Goal: Register for event/course

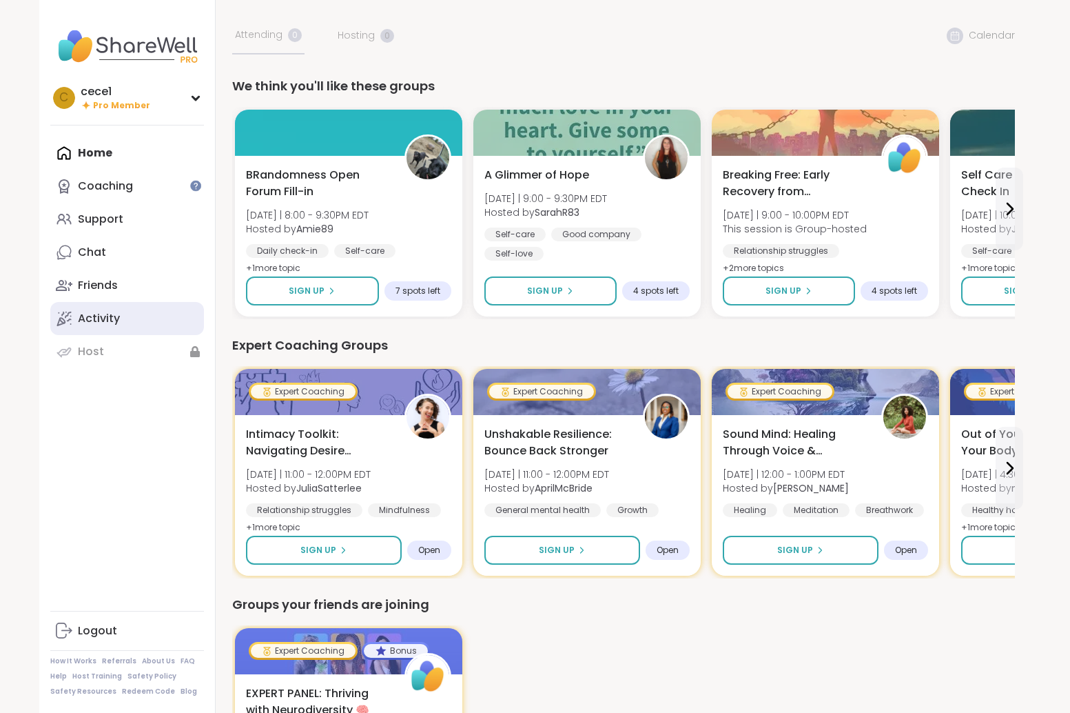
click at [130, 304] on link "Activity" at bounding box center [127, 318] width 154 height 33
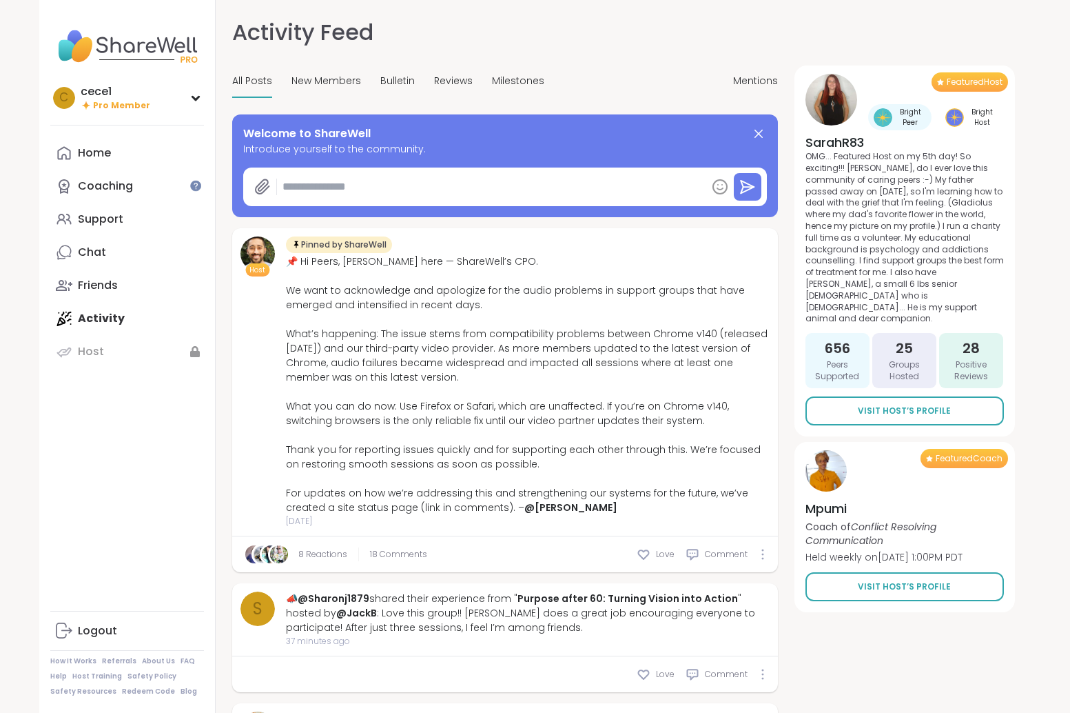
scroll to position [5, 0]
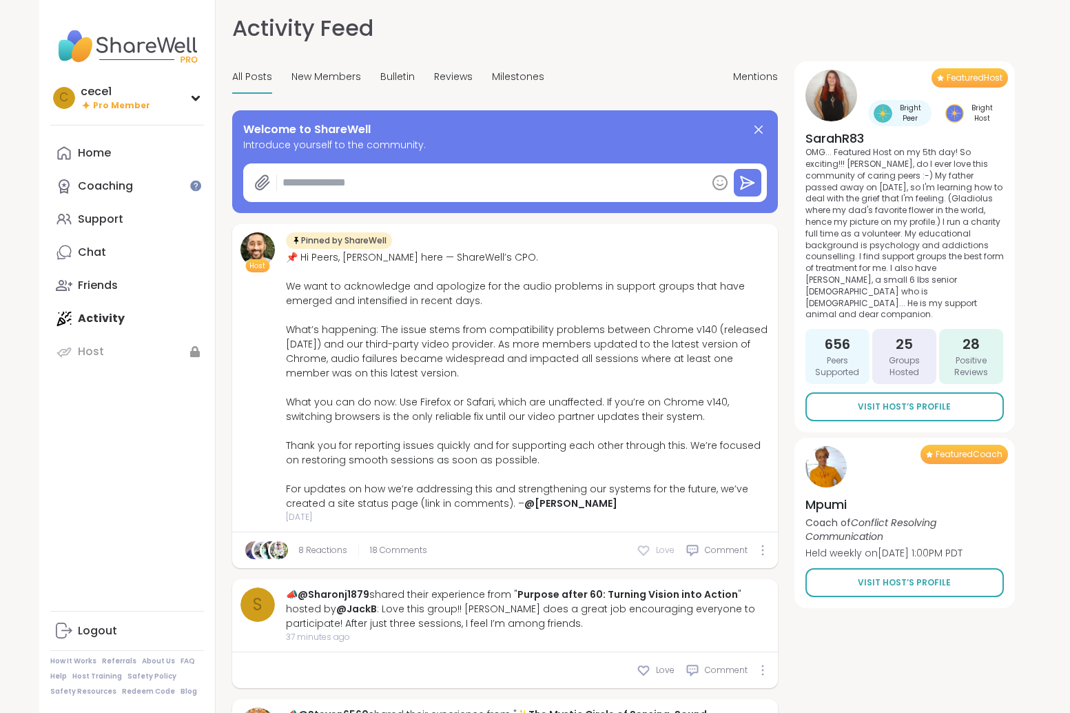
click at [648, 546] on icon at bounding box center [644, 550] width 14 height 14
type textarea "*"
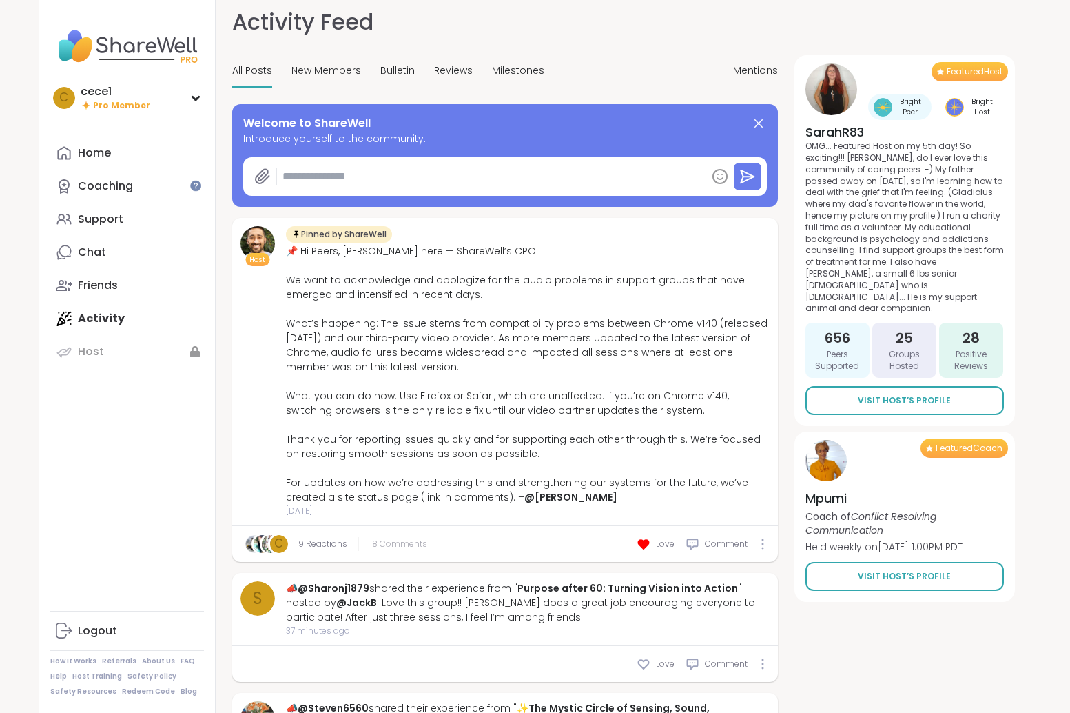
click at [391, 545] on span "18 Comments" at bounding box center [398, 543] width 57 height 12
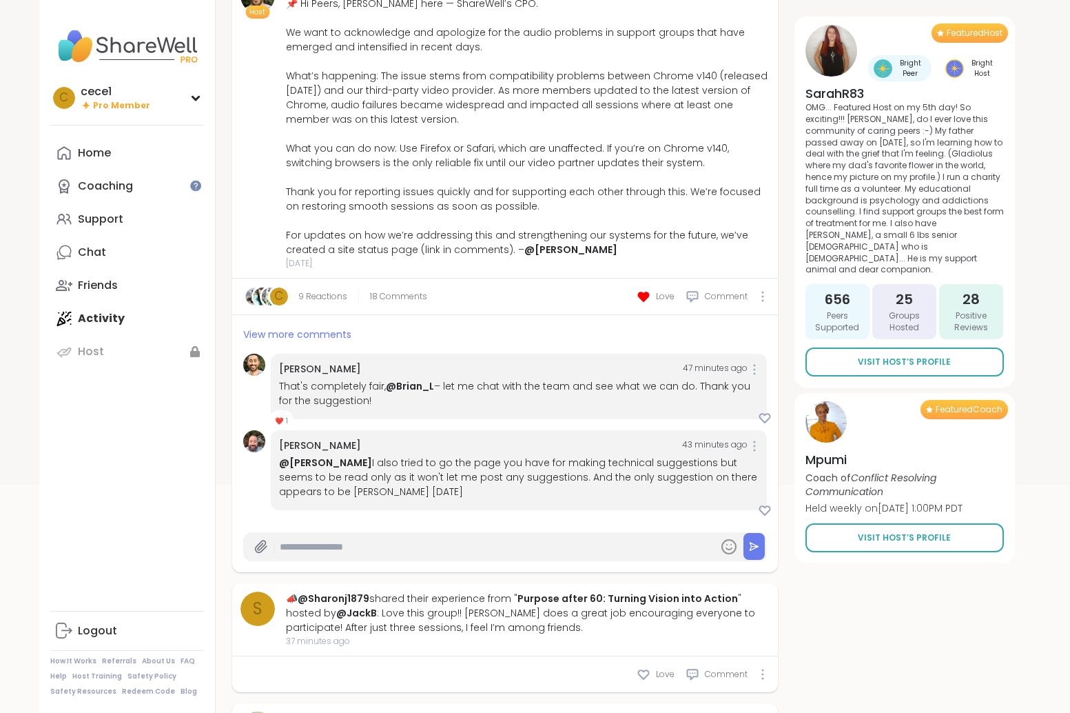
scroll to position [258, 0]
click at [309, 331] on span "View more comments" at bounding box center [297, 335] width 108 height 14
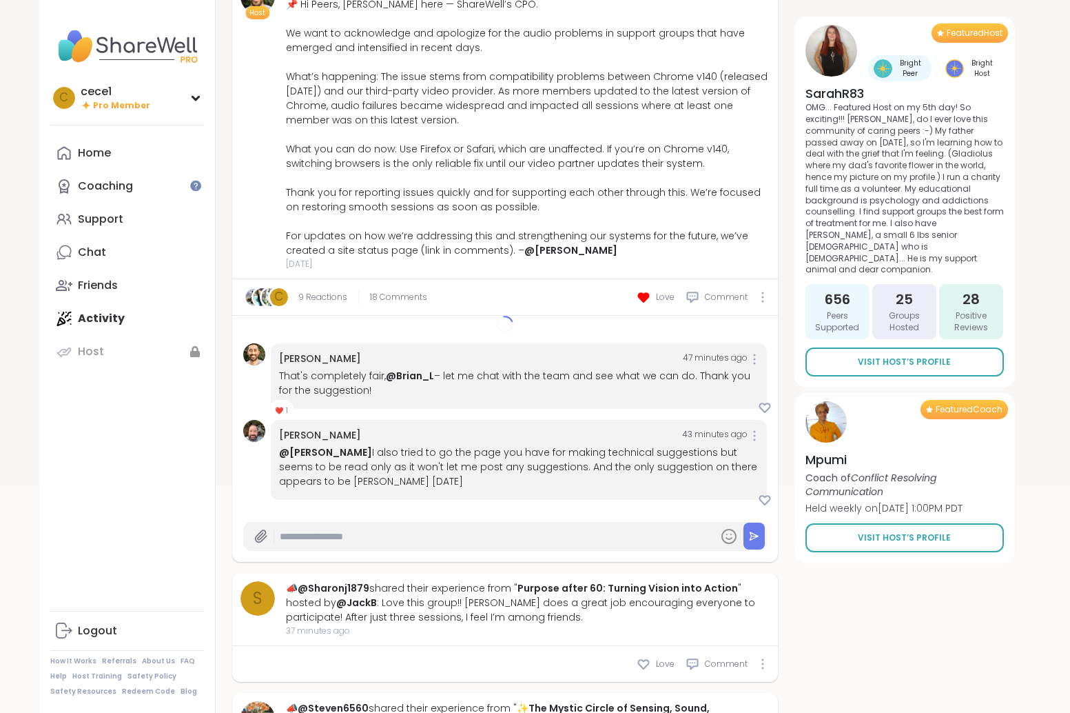
scroll to position [258, 0]
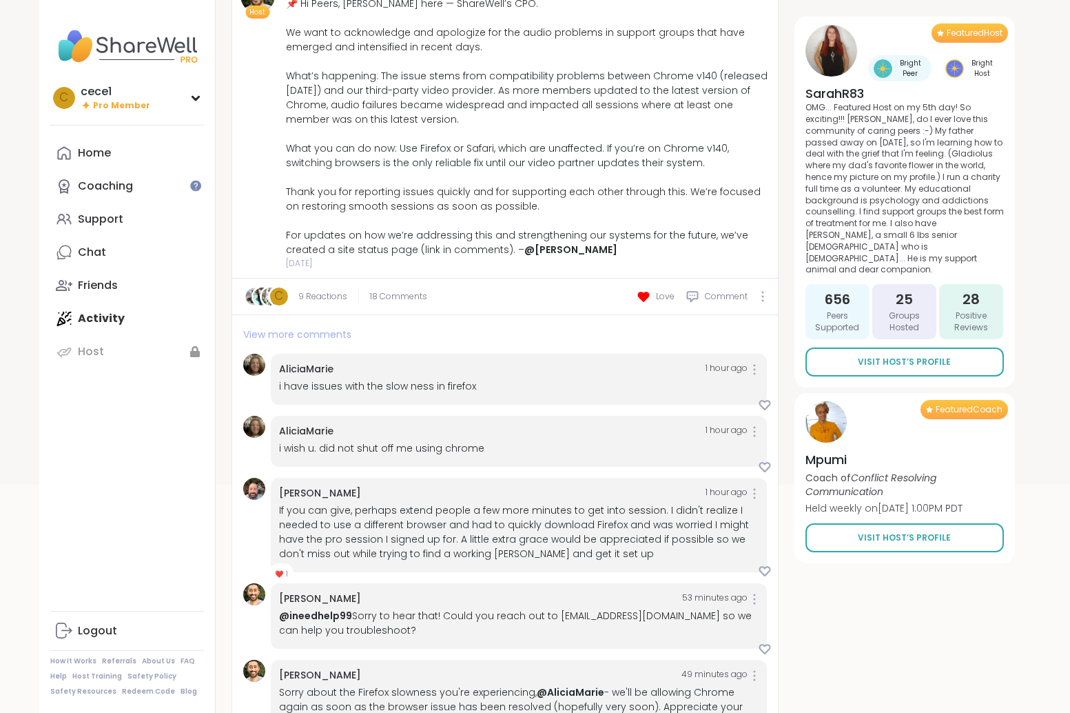
click at [299, 332] on span "View more comments" at bounding box center [297, 334] width 108 height 14
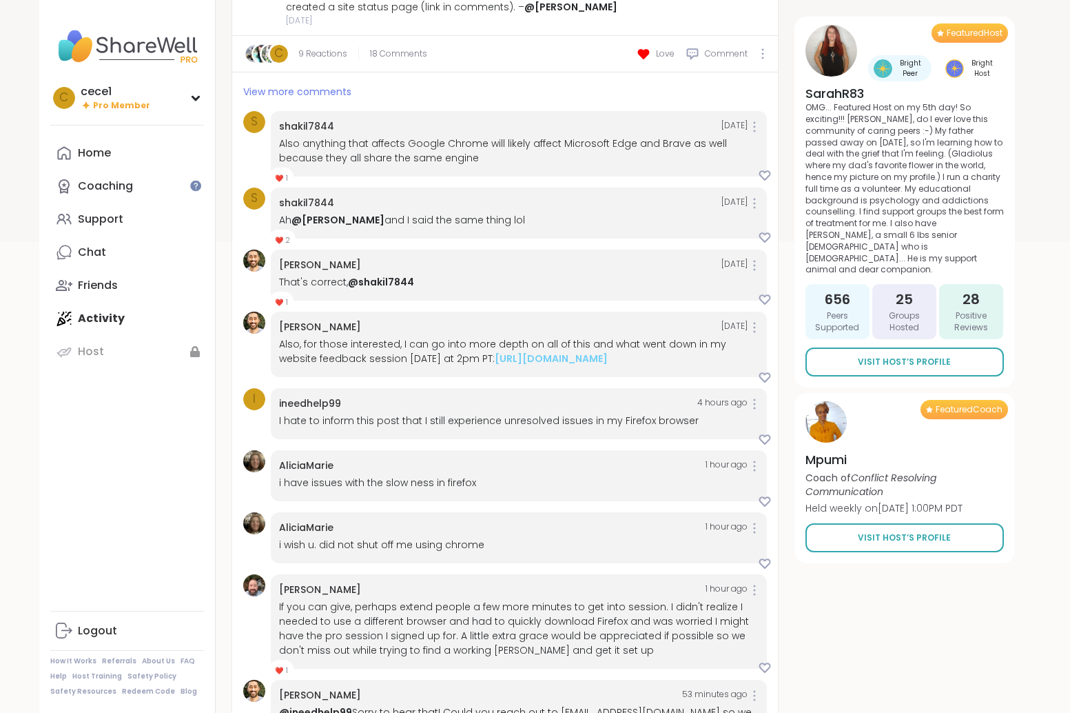
scroll to position [0, 0]
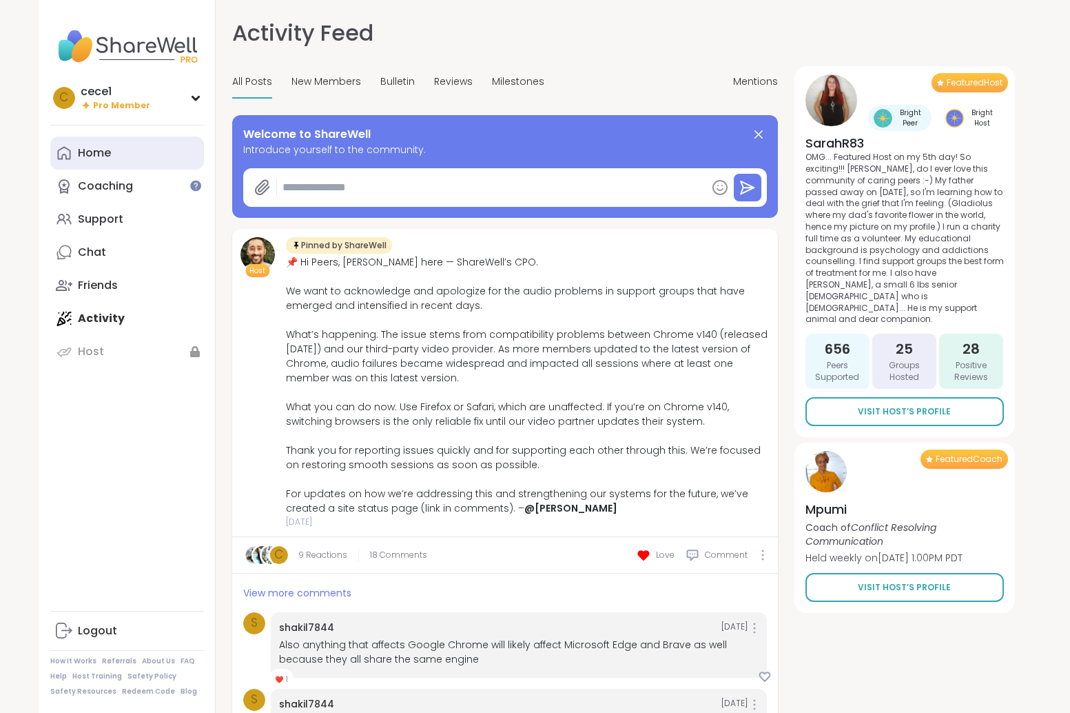
click at [113, 160] on link "Home" at bounding box center [127, 152] width 154 height 33
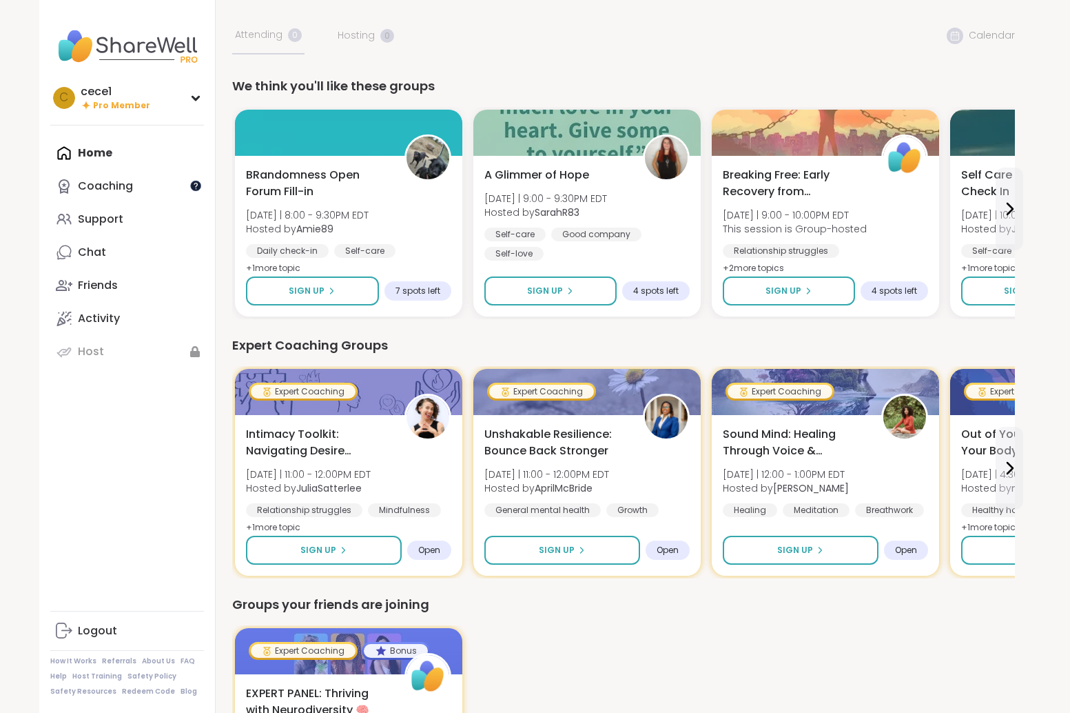
click at [190, 189] on div at bounding box center [195, 185] width 11 height 11
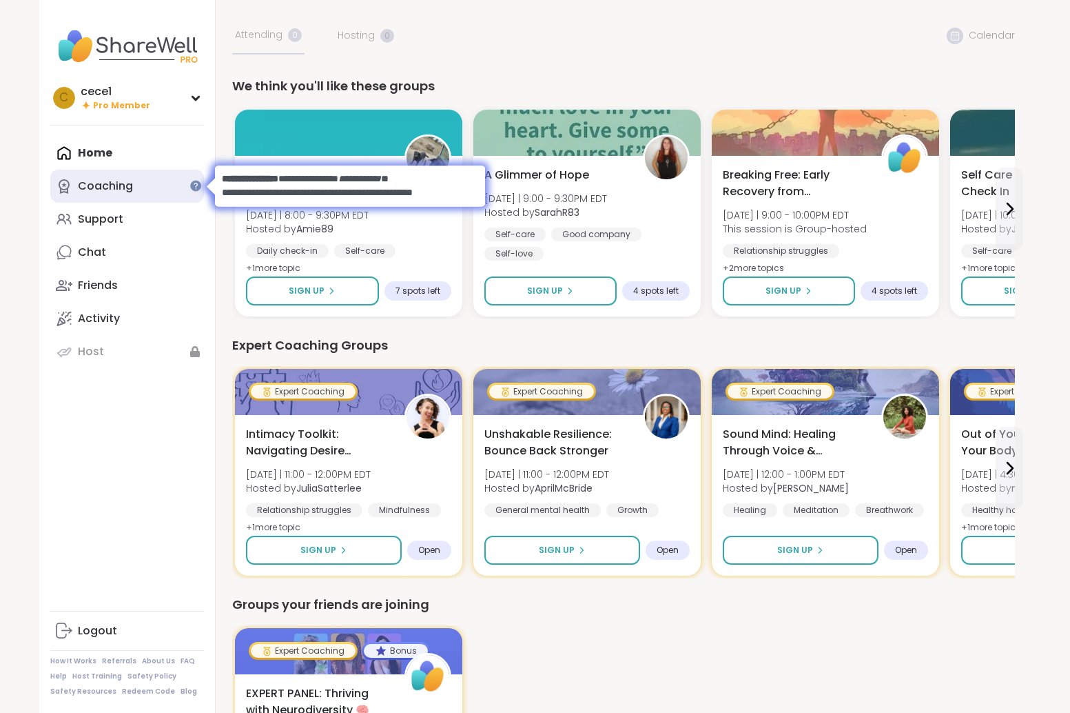
click at [163, 200] on link "Coaching" at bounding box center [127, 186] width 154 height 33
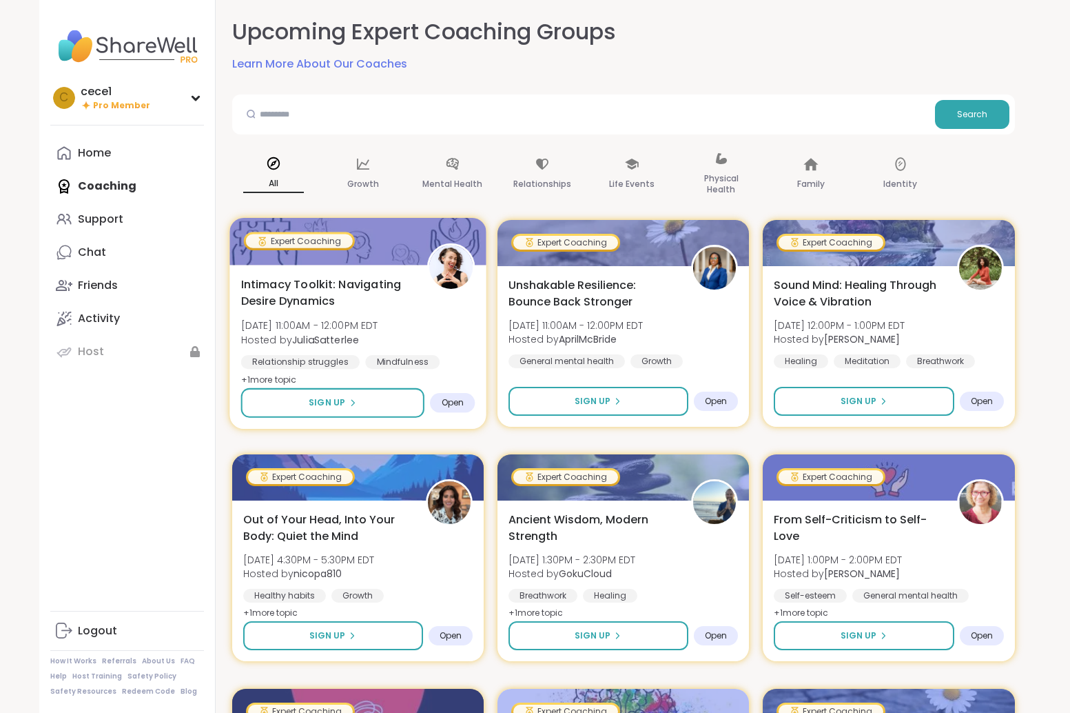
click at [433, 321] on div "Intimacy Toolkit: Navigating Desire Dynamics [DATE] 11:00AM - 12:00PM EDT Hoste…" at bounding box center [357, 332] width 234 height 112
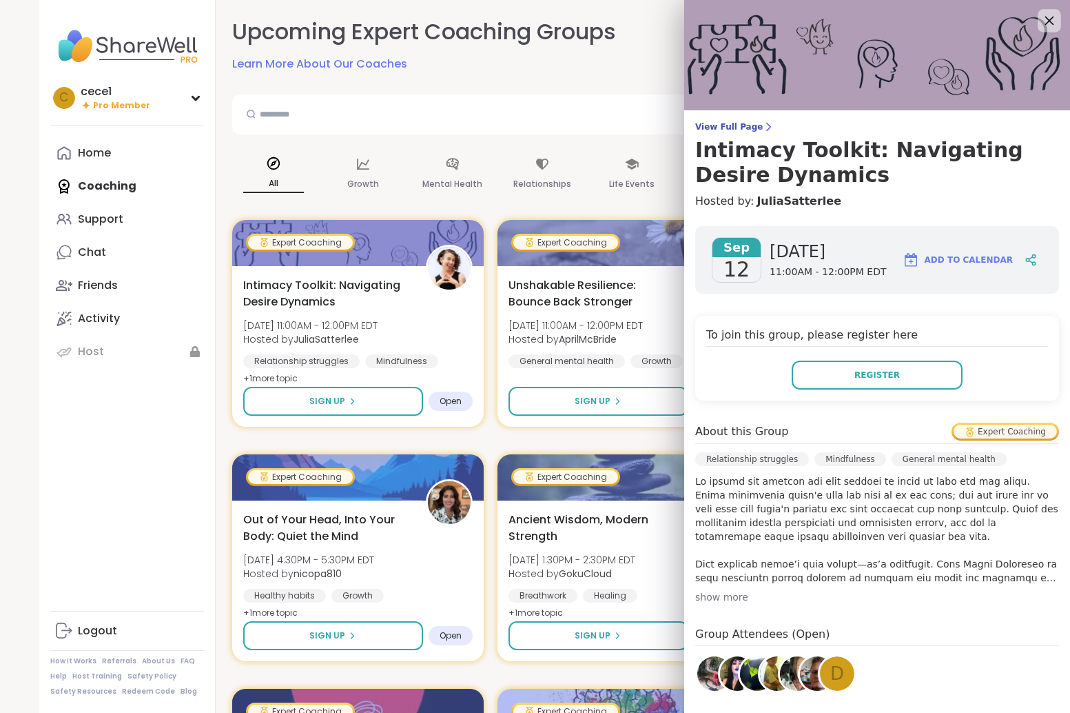
click at [1052, 18] on icon at bounding box center [1049, 21] width 9 height 9
